Goal: Task Accomplishment & Management: Use online tool/utility

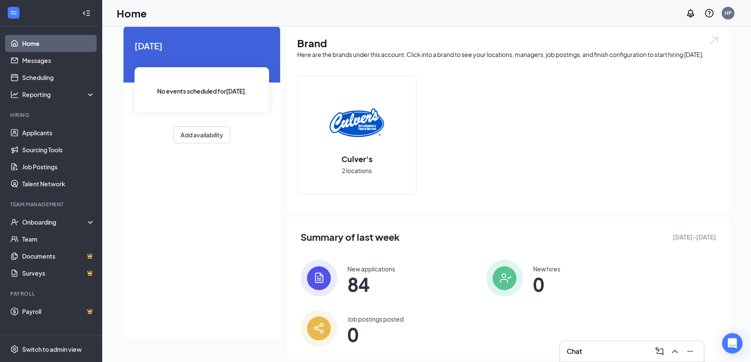
scroll to position [45, 0]
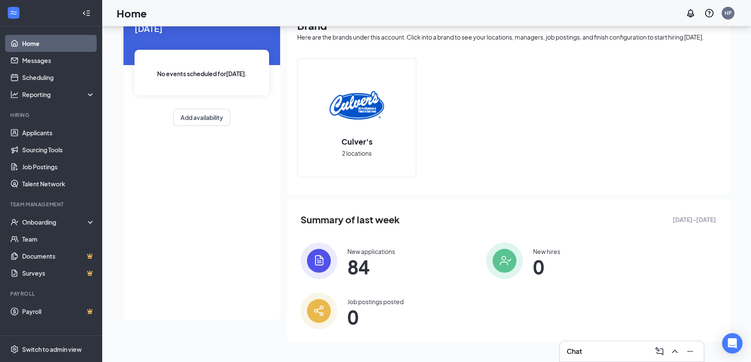
click at [356, 259] on span "84" at bounding box center [371, 266] width 48 height 15
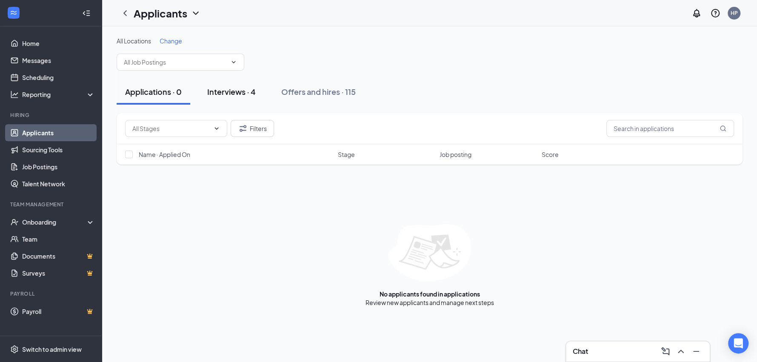
click at [241, 92] on div "Interviews · 4" at bounding box center [231, 91] width 49 height 11
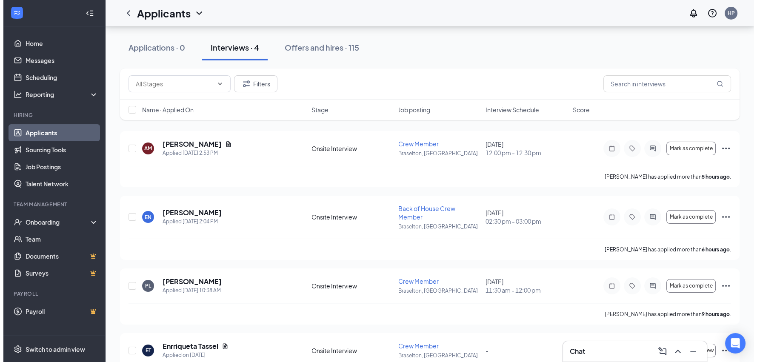
scroll to position [71, 0]
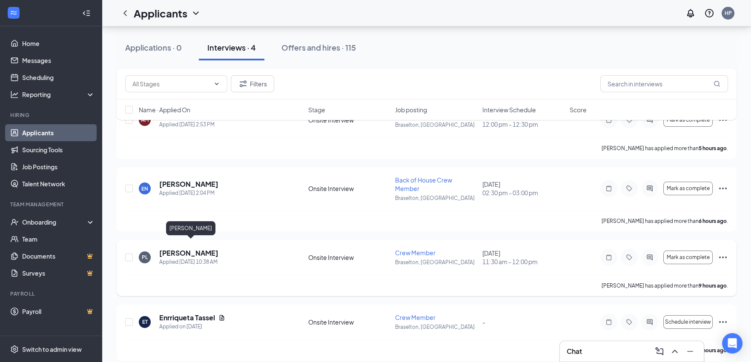
click at [197, 248] on h5 "[PERSON_NAME]" at bounding box center [188, 252] width 59 height 9
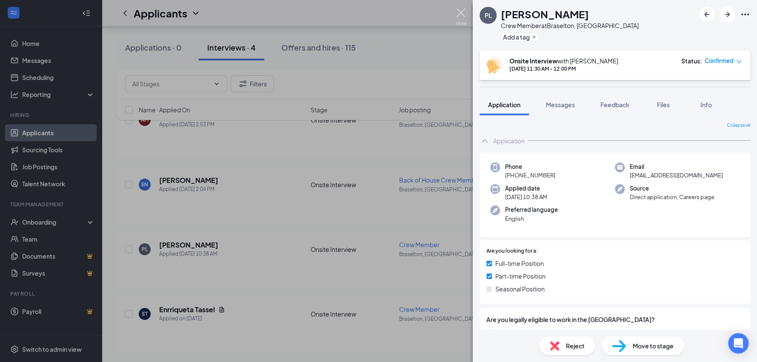
click at [458, 9] on img at bounding box center [461, 17] width 11 height 17
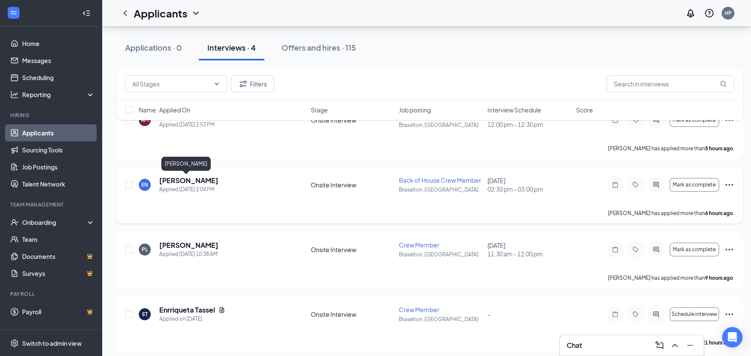
click at [185, 183] on h5 "[PERSON_NAME]" at bounding box center [188, 180] width 59 height 9
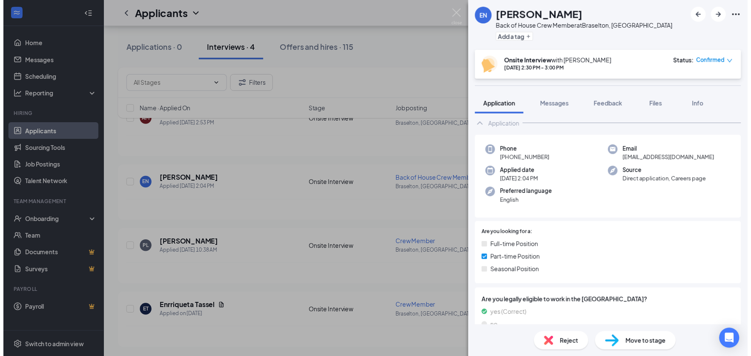
scroll to position [8, 0]
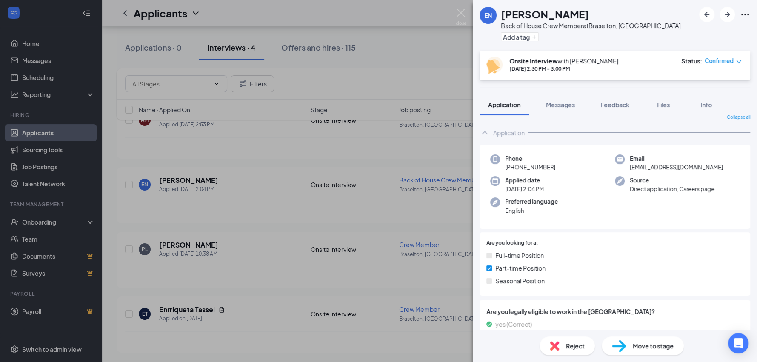
click at [454, 17] on div "EN [PERSON_NAME] Back of House Crew Member at [GEOGRAPHIC_DATA], [GEOGRAPHIC_DA…" at bounding box center [378, 181] width 757 height 362
click at [459, 10] on div "Applicants HP" at bounding box center [429, 13] width 655 height 26
